Goal: Information Seeking & Learning: Learn about a topic

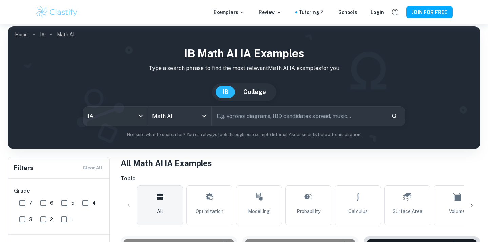
scroll to position [112, 0]
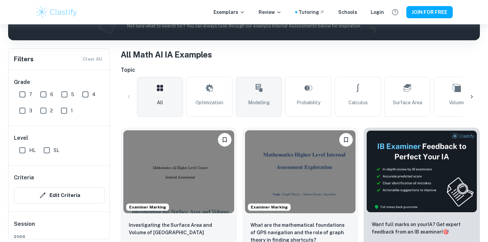
click at [270, 89] on link "Modelling" at bounding box center [259, 97] width 46 height 40
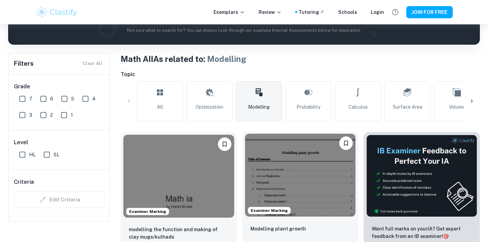
scroll to position [90, 0]
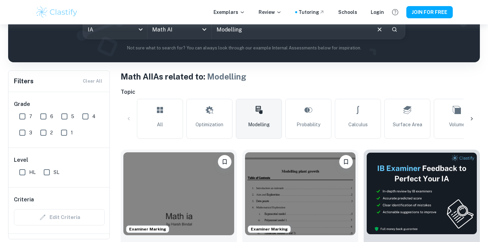
click at [474, 118] on icon at bounding box center [471, 119] width 7 height 7
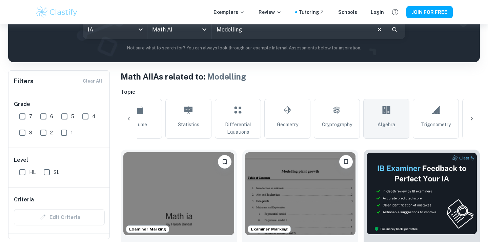
scroll to position [0, 318]
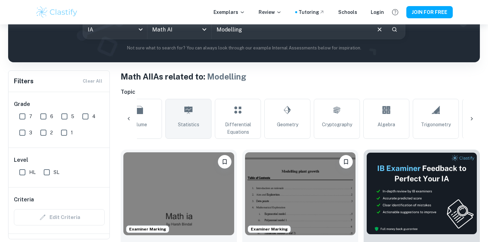
click at [196, 112] on link "Statistics" at bounding box center [188, 119] width 46 height 40
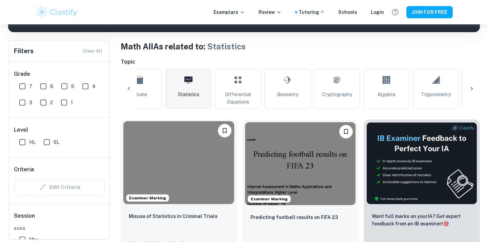
scroll to position [181, 0]
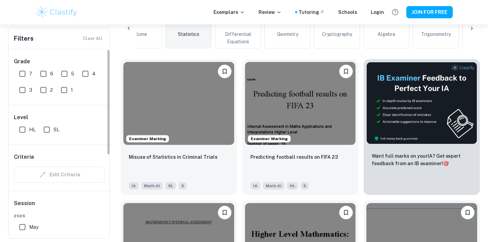
click at [23, 73] on input "7" at bounding box center [23, 74] width 14 height 14
checkbox input "true"
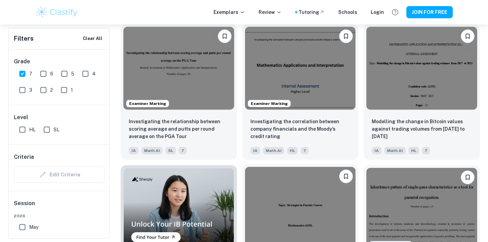
scroll to position [361, 0]
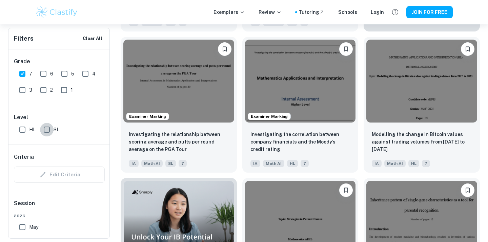
click at [51, 129] on input "SL" at bounding box center [47, 130] width 14 height 14
checkbox input "true"
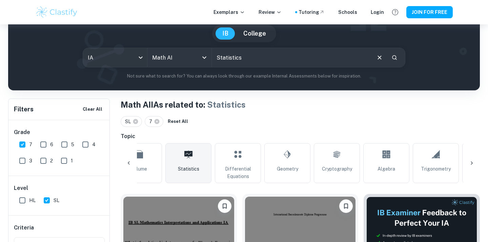
scroll to position [119, 0]
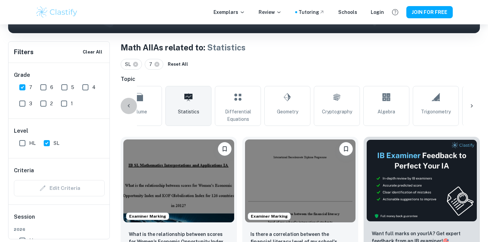
click at [126, 109] on icon at bounding box center [128, 106] width 7 height 7
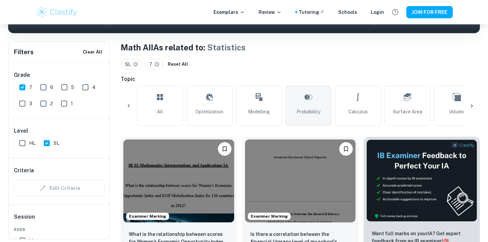
scroll to position [0, 0]
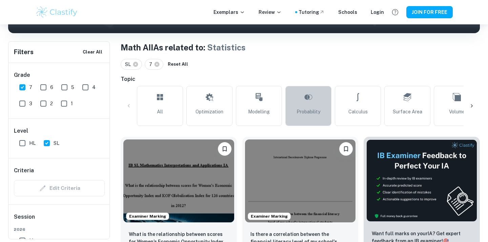
click at [306, 107] on link "Probability" at bounding box center [308, 106] width 46 height 40
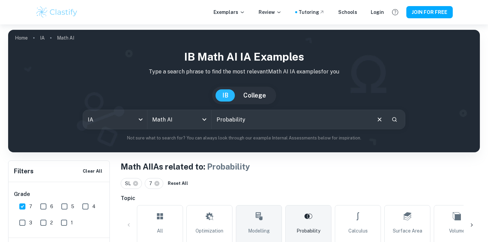
click at [262, 216] on icon at bounding box center [259, 216] width 8 height 16
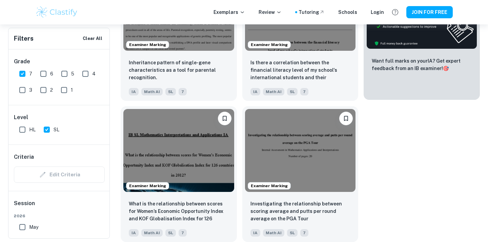
scroll to position [291, 0]
